Goal: Transaction & Acquisition: Purchase product/service

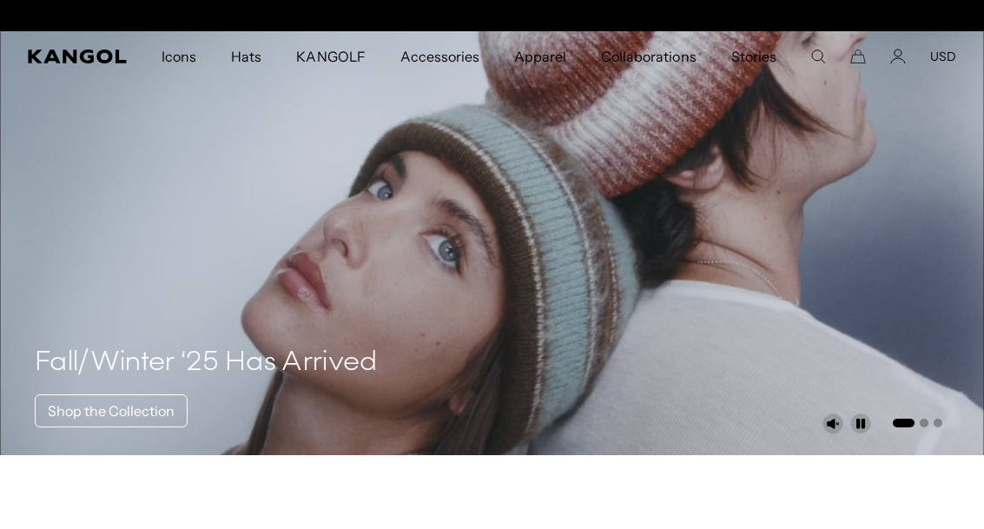
scroll to position [0, 358]
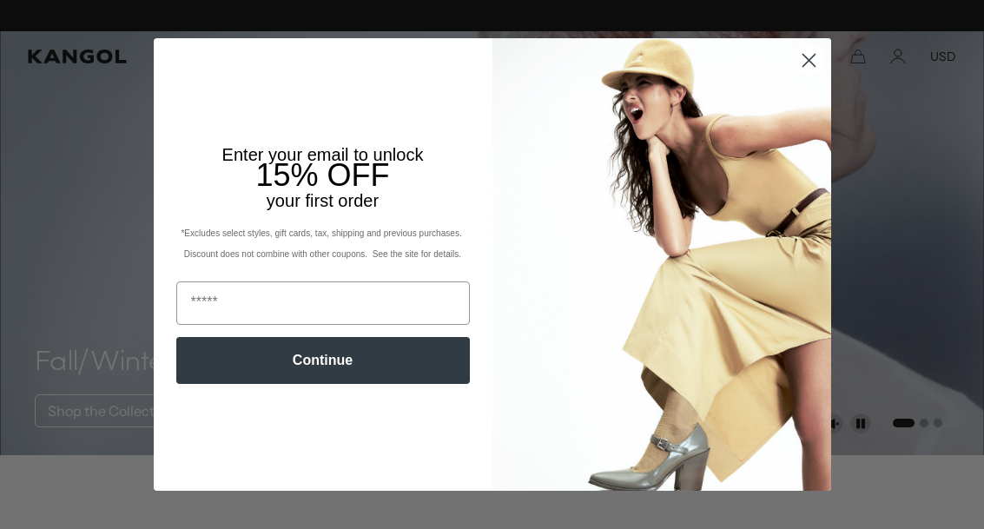
click at [277, 300] on input "Email" at bounding box center [322, 302] width 293 height 43
type input "*"
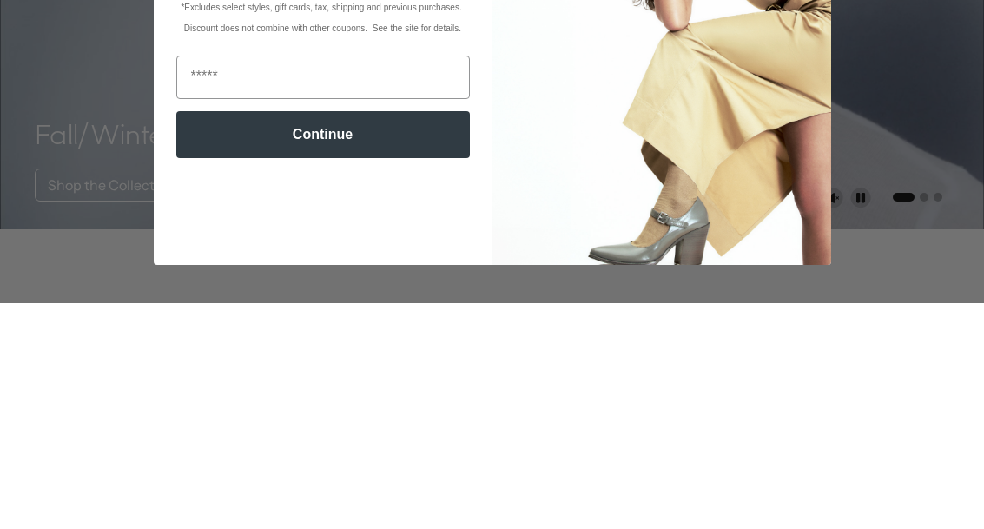
scroll to position [226, 0]
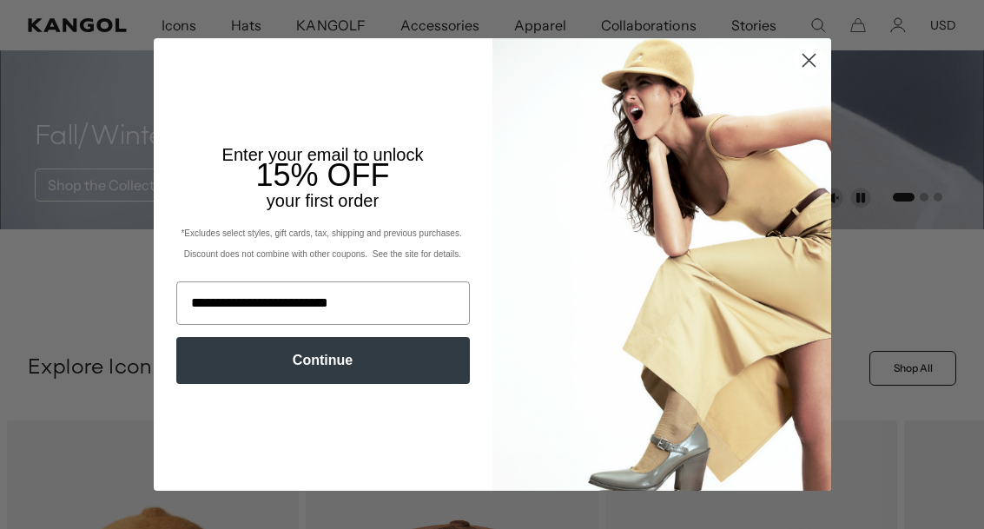
type input "**********"
click at [219, 366] on button "Continue" at bounding box center [322, 360] width 293 height 47
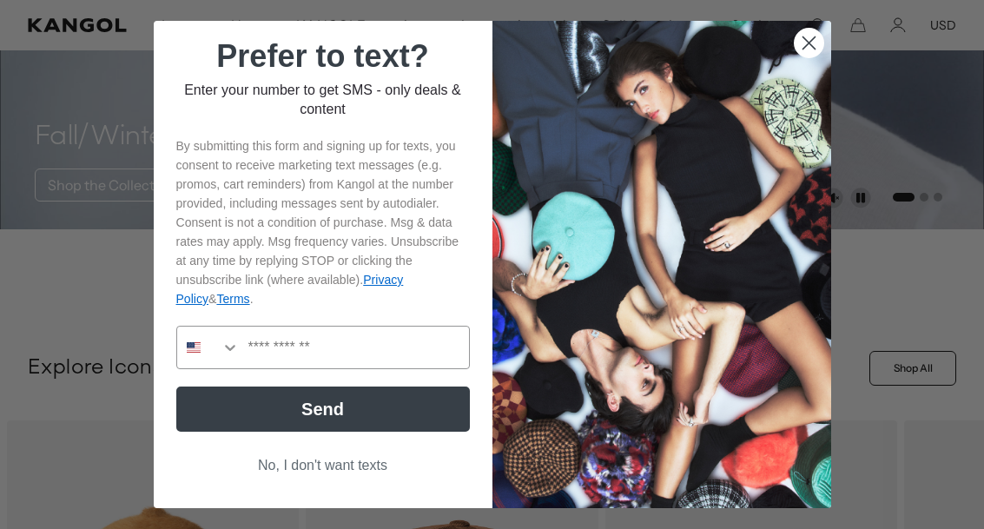
scroll to position [0, 358]
click at [305, 475] on button "No, I don't want texts" at bounding box center [322, 465] width 293 height 33
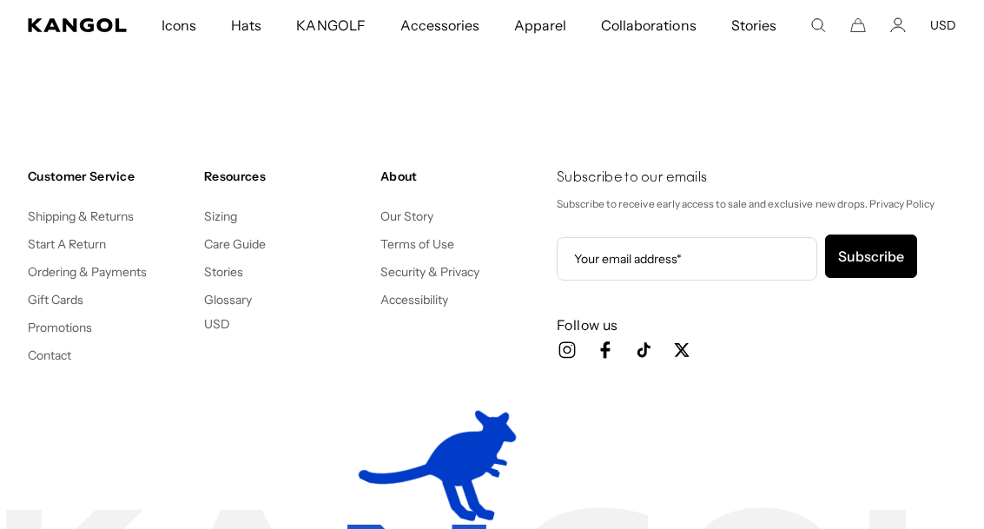
click at [49, 221] on link "Shipping & Returns" at bounding box center [81, 216] width 107 height 16
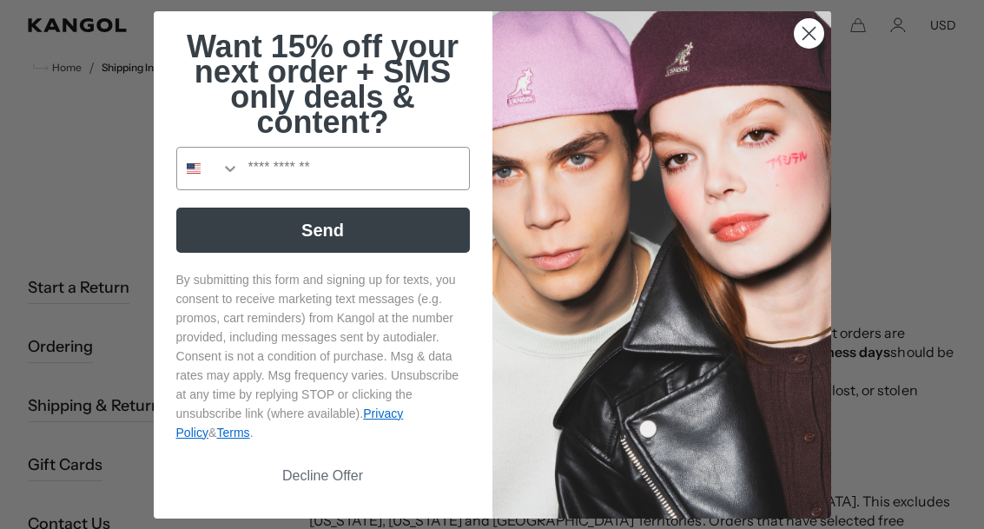
click at [803, 47] on circle "Close dialog" at bounding box center [808, 32] width 29 height 29
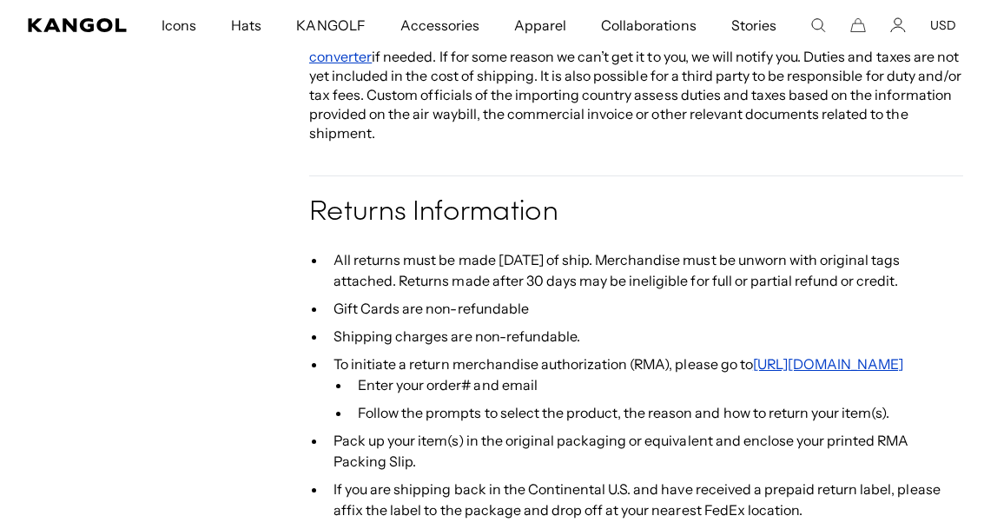
click at [882, 355] on link "https://kangol.com/apps/returns" at bounding box center [828, 363] width 151 height 17
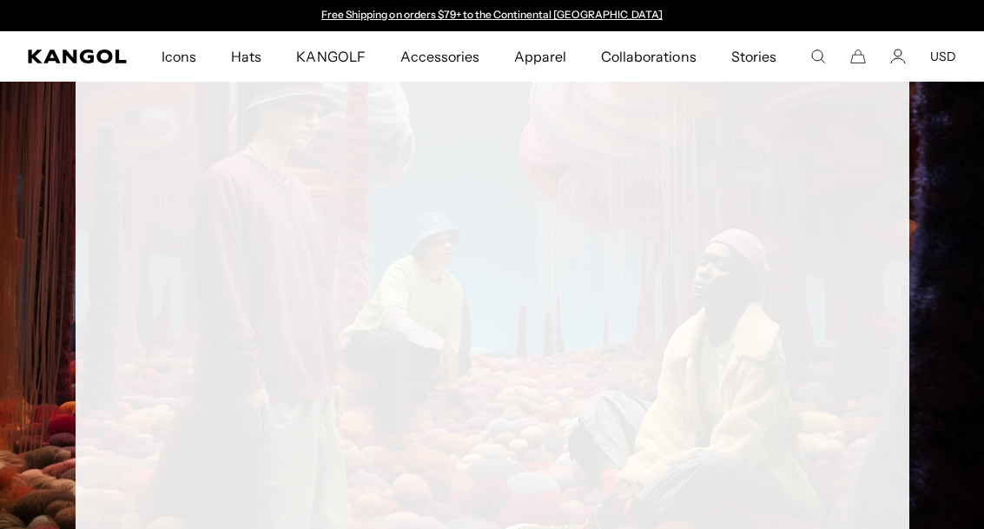
click at [49, 62] on icon "Kangol" at bounding box center [78, 56] width 100 height 14
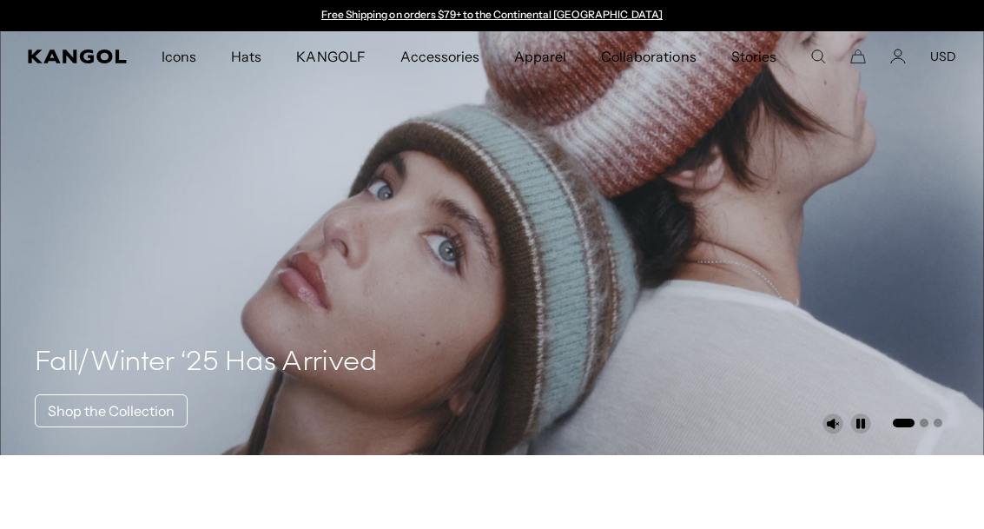
click at [819, 58] on icon "Search here" at bounding box center [818, 57] width 16 height 16
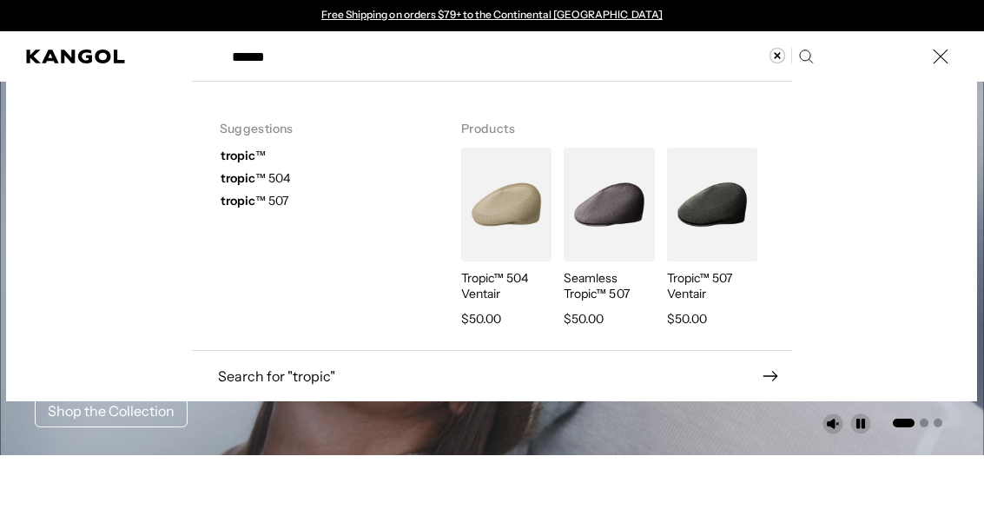
click at [246, 206] on strong "tropic" at bounding box center [238, 201] width 35 height 16
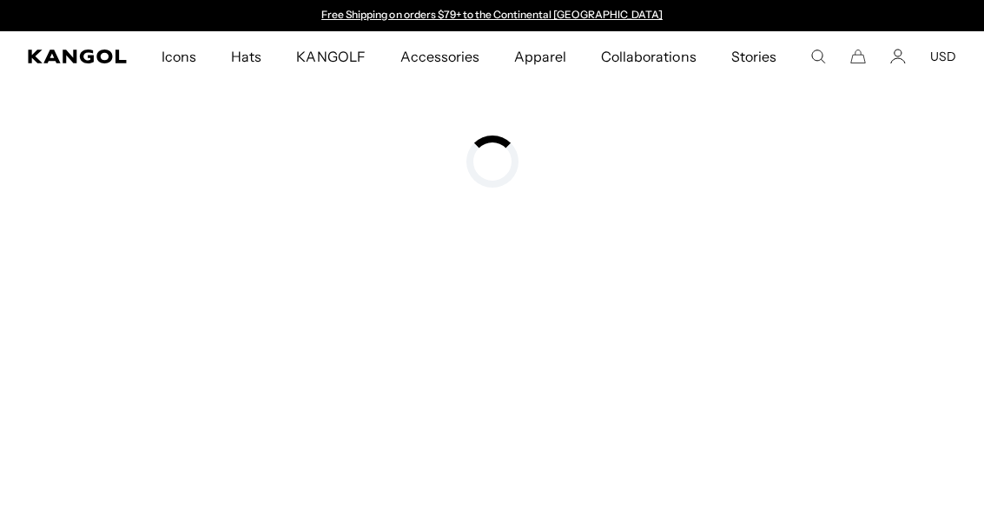
type input "**********"
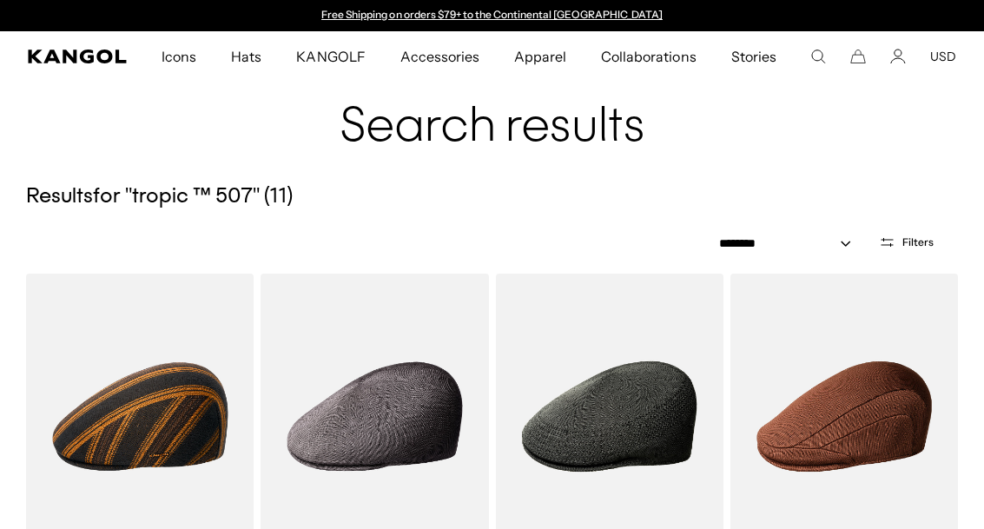
click at [885, 247] on icon "Open filters" at bounding box center [887, 242] width 16 height 16
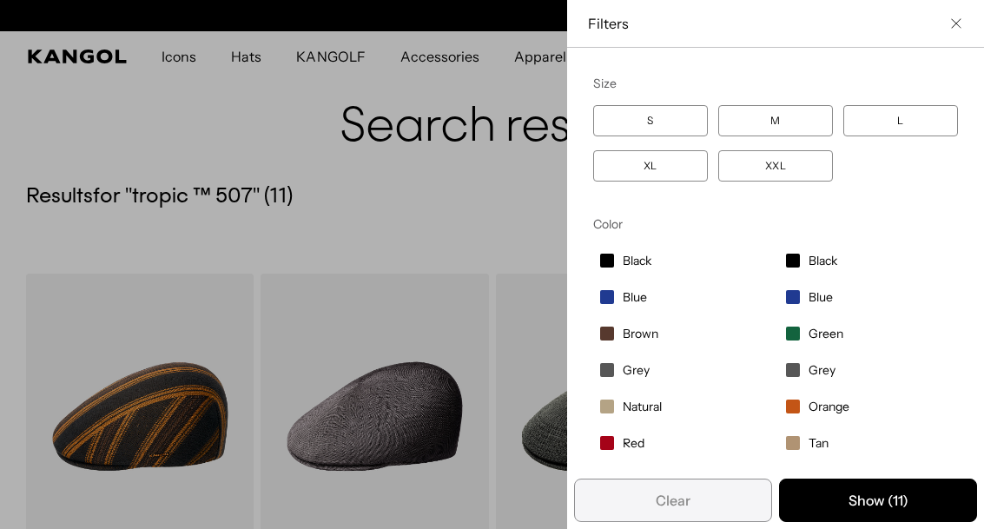
scroll to position [0, 358]
click at [684, 120] on label "S" at bounding box center [650, 120] width 115 height 31
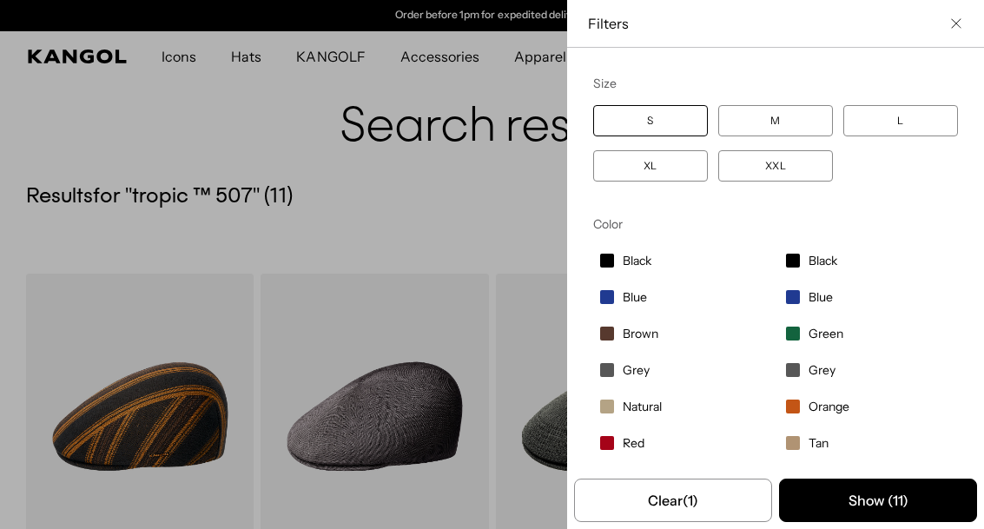
click at [891, 508] on button "Show ( 11 )" at bounding box center [878, 499] width 198 height 43
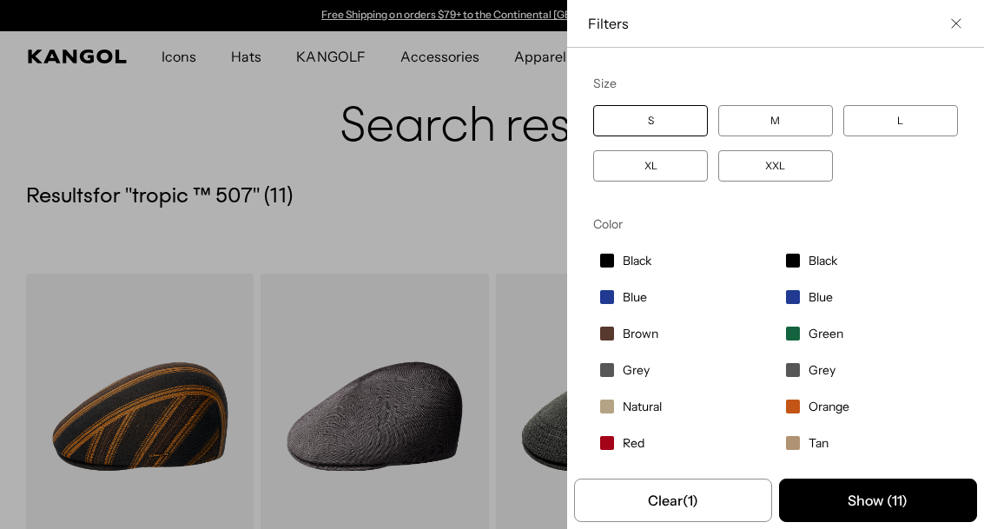
click at [907, 512] on button "Show ( 11 )" at bounding box center [878, 499] width 198 height 43
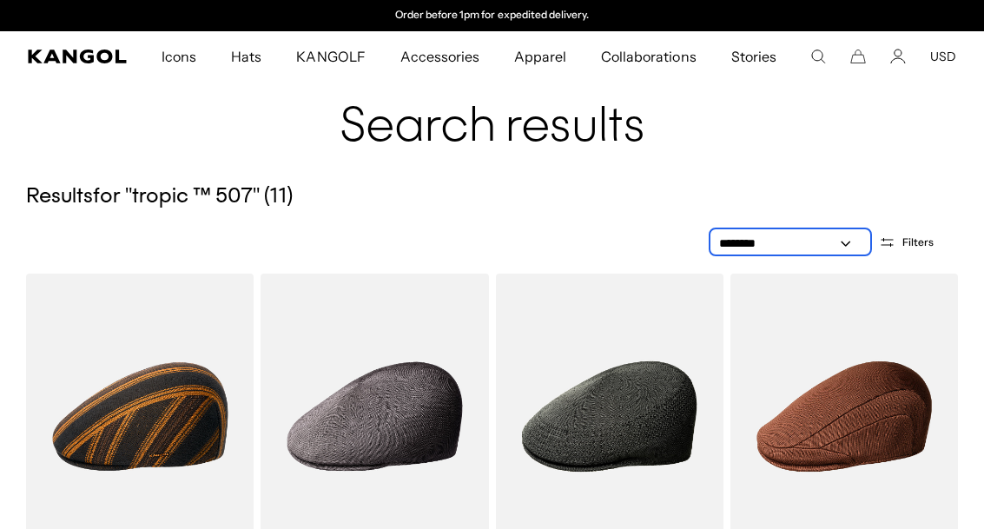
click at [794, 247] on select "**********" at bounding box center [790, 243] width 156 height 18
select select "*****"
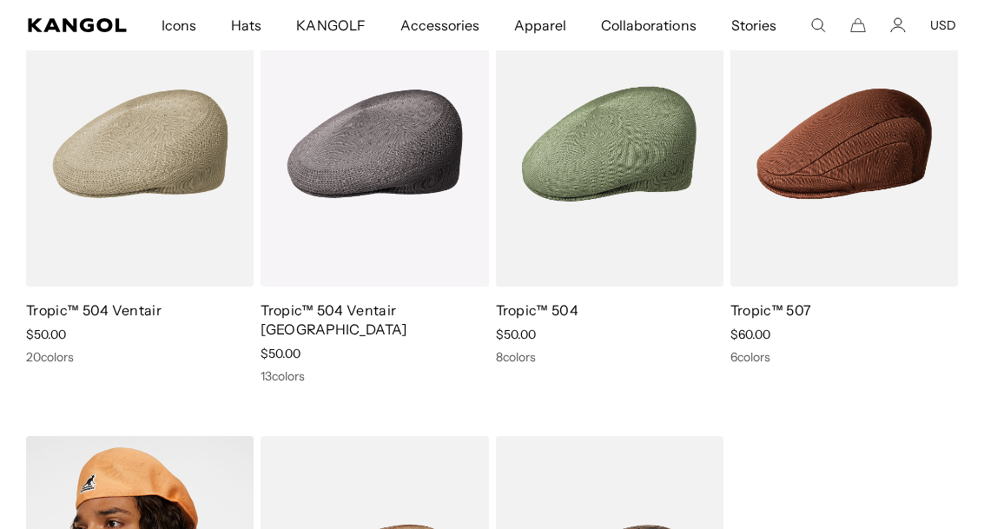
click at [0, 0] on img at bounding box center [0, 0] width 0 height 0
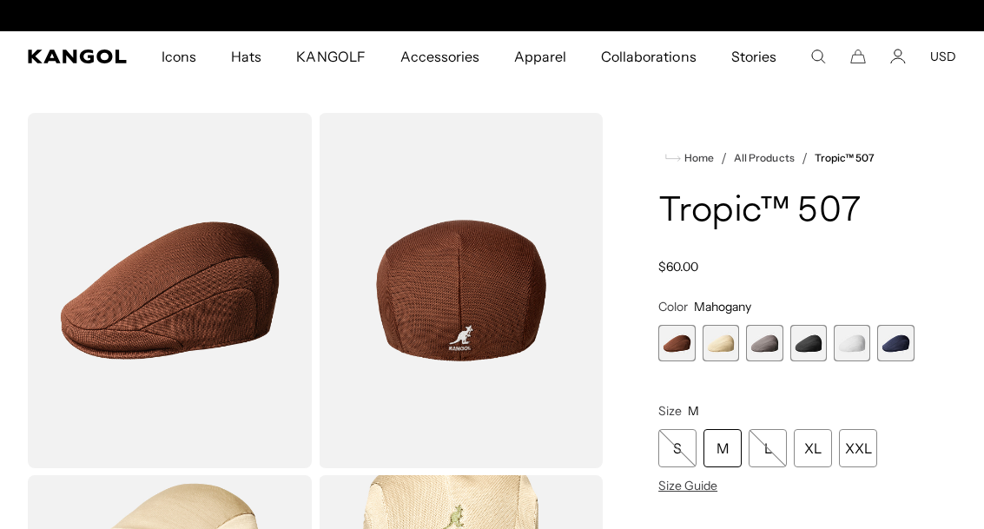
scroll to position [0, 358]
click at [771, 359] on span "3 of 6" at bounding box center [764, 343] width 36 height 36
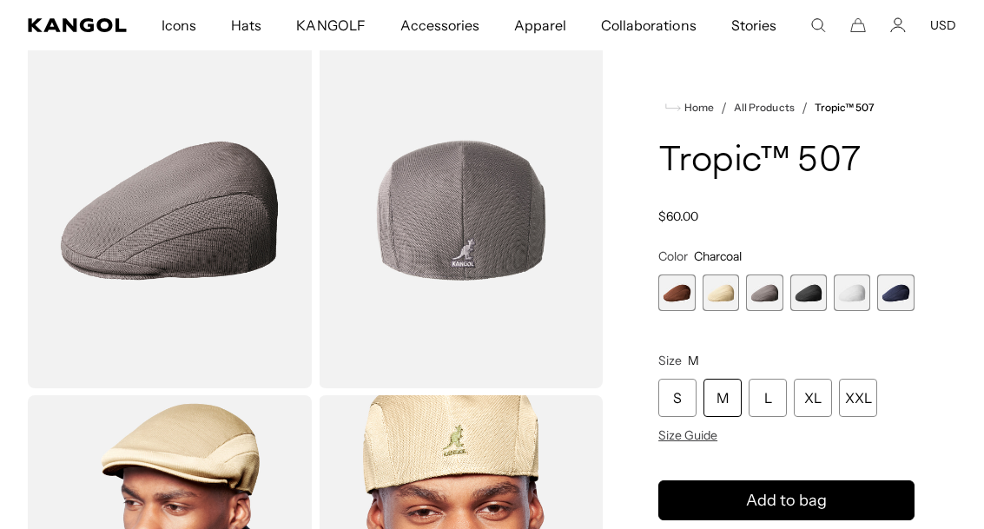
scroll to position [0, 358]
click at [687, 396] on div "S" at bounding box center [677, 398] width 38 height 38
click at [827, 517] on button "Add to bag" at bounding box center [786, 500] width 256 height 40
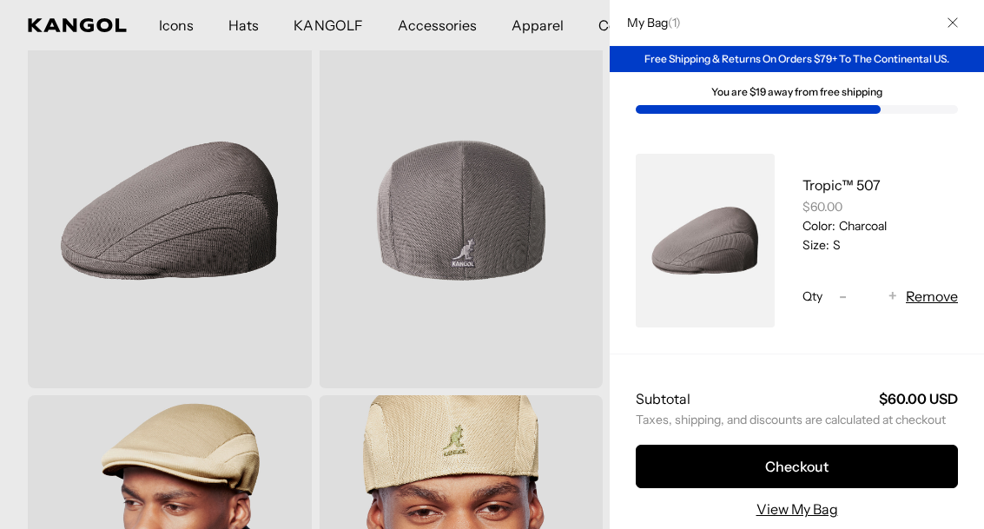
scroll to position [0, 358]
click at [858, 488] on button "Checkout" at bounding box center [797, 466] width 322 height 43
